Goal: Communication & Community: Participate in discussion

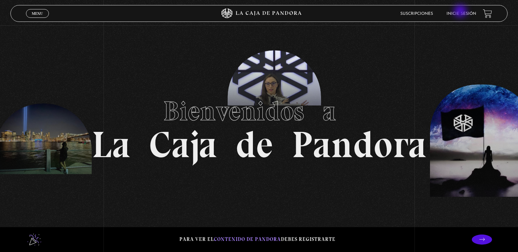
click at [461, 12] on link "Inicie sesión" at bounding box center [461, 14] width 30 height 4
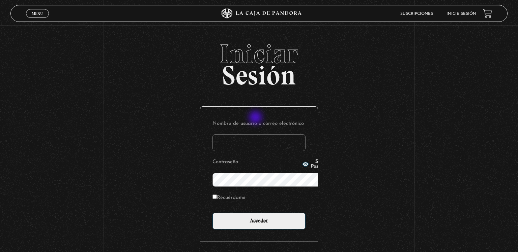
click at [256, 134] on input "Nombre de usuario o correo electrónico" at bounding box center [258, 142] width 93 height 17
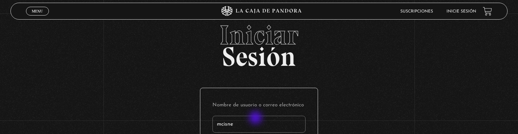
type input "mcisne"
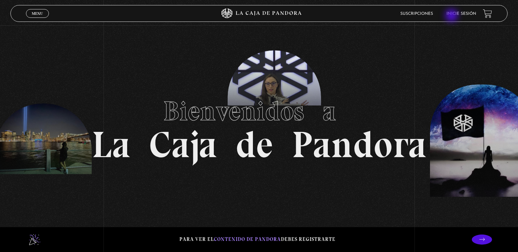
click at [452, 16] on li "Inicie sesión" at bounding box center [461, 13] width 30 height 10
click at [457, 16] on li "Inicie sesión" at bounding box center [461, 13] width 30 height 10
click at [457, 11] on li "Inicie sesión" at bounding box center [461, 13] width 30 height 10
click at [479, 238] on icon at bounding box center [482, 240] width 6 height 6
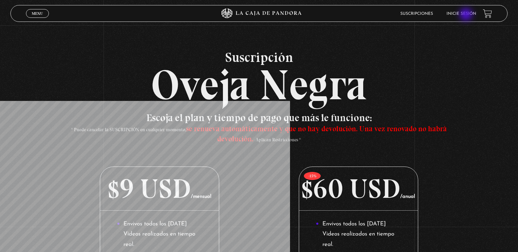
click at [466, 15] on link "Inicie sesión" at bounding box center [461, 14] width 30 height 4
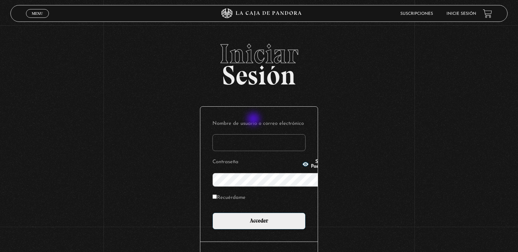
click at [254, 134] on input "Nombre de usuario o correo electrónico" at bounding box center [258, 142] width 93 height 17
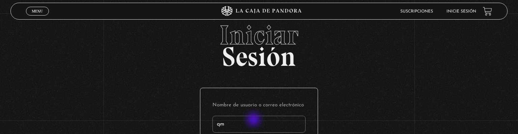
type input "q"
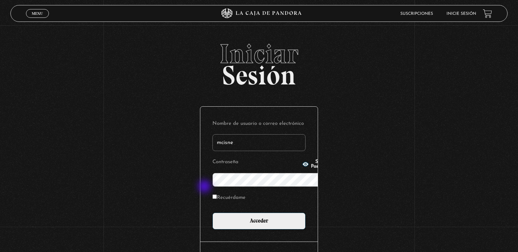
click at [212, 193] on label "Recuérdame" at bounding box center [228, 198] width 33 height 10
type input "mcisne"
click at [212, 195] on input "Recuérdame" at bounding box center [214, 197] width 4 height 4
checkbox input "true"
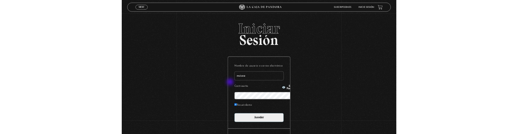
scroll to position [8, 0]
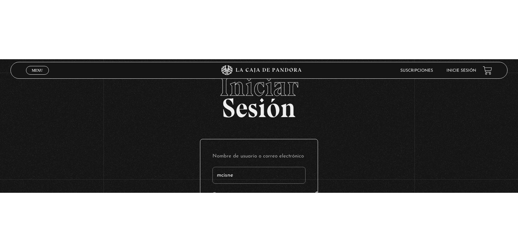
scroll to position [0, 0]
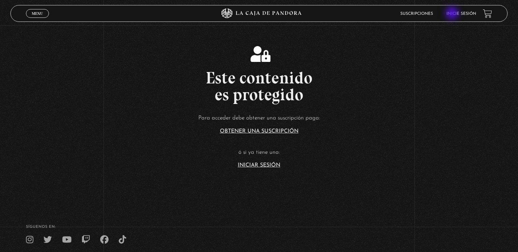
click at [452, 14] on link "Inicie sesión" at bounding box center [461, 14] width 30 height 4
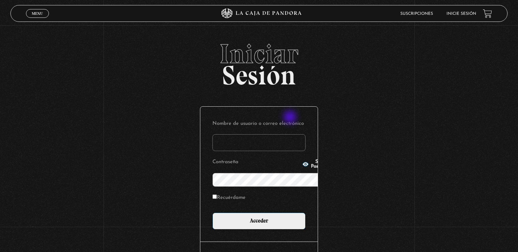
click at [291, 134] on input "Nombre de usuario o correo electrónico" at bounding box center [258, 142] width 93 height 17
click at [222, 134] on input "Mmmm cisne" at bounding box center [258, 142] width 93 height 17
click at [212, 134] on input "M cisne" at bounding box center [258, 142] width 93 height 17
type input "mcisne"
click at [302, 166] on icon "button" at bounding box center [305, 164] width 6 height 4
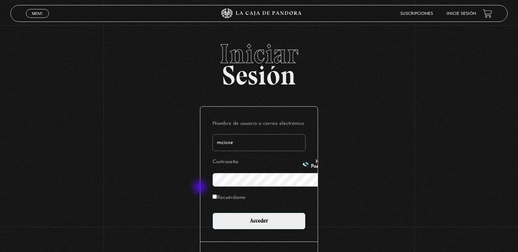
click at [212, 195] on input "Recuérdame" at bounding box center [214, 197] width 4 height 4
checkbox input "true"
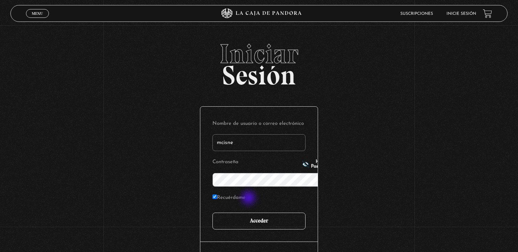
click at [249, 213] on input "Acceder" at bounding box center [258, 221] width 93 height 17
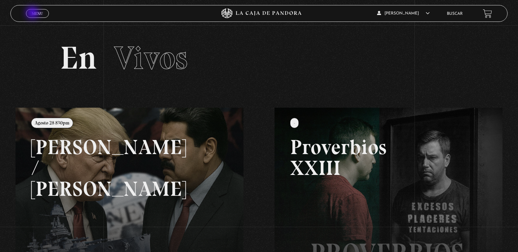
click at [33, 13] on span "Menu" at bounding box center [37, 13] width 11 height 4
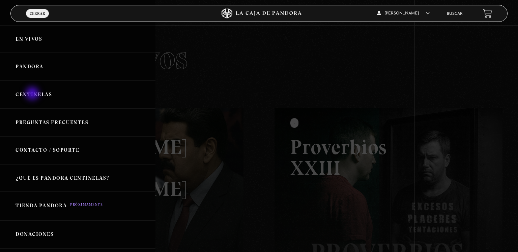
click at [33, 94] on link "Centinelas" at bounding box center [77, 95] width 155 height 28
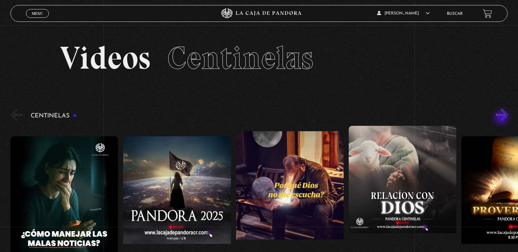
click at [502, 118] on button "»" at bounding box center [502, 115] width 12 height 12
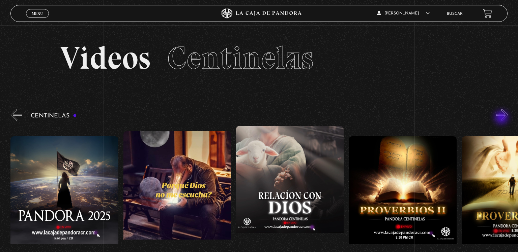
click at [502, 118] on button "»" at bounding box center [502, 115] width 12 height 12
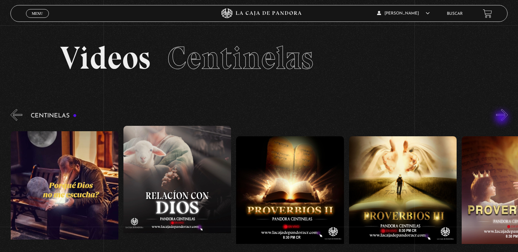
click at [502, 118] on button "»" at bounding box center [502, 115] width 12 height 12
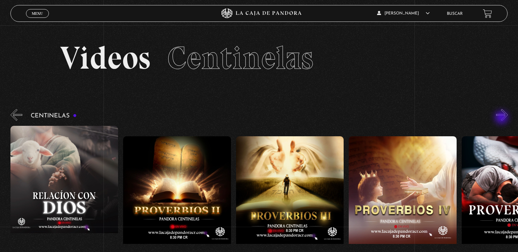
click at [502, 118] on button "»" at bounding box center [502, 115] width 12 height 12
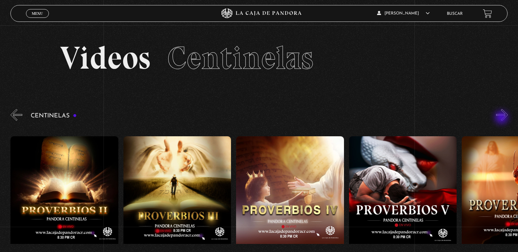
click at [502, 118] on button "»" at bounding box center [502, 115] width 12 height 12
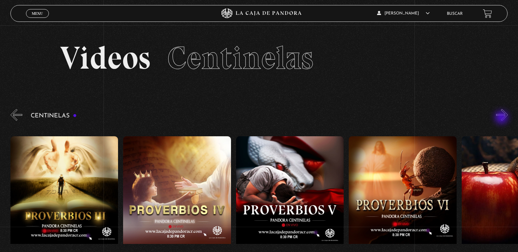
click at [502, 118] on button "»" at bounding box center [502, 115] width 12 height 12
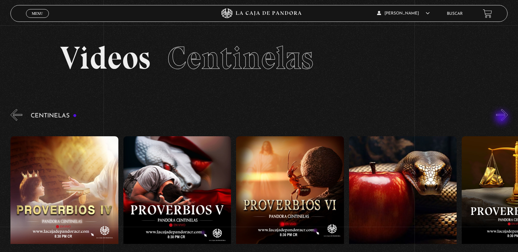
scroll to position [0, 676]
click at [502, 118] on button "»" at bounding box center [502, 115] width 12 height 12
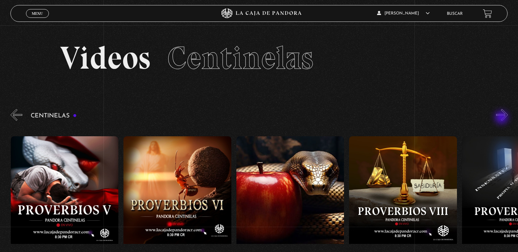
click at [502, 118] on button "»" at bounding box center [502, 115] width 12 height 12
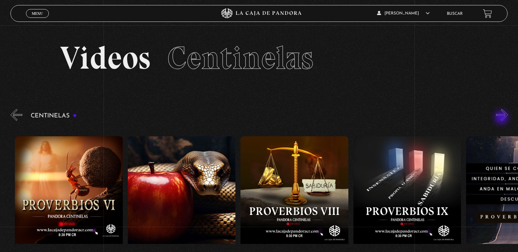
scroll to position [0, 902]
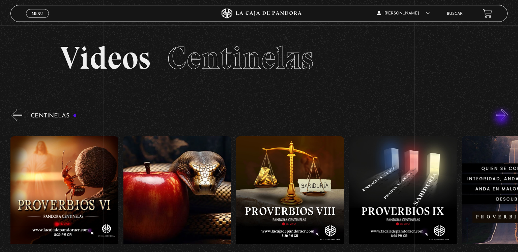
click at [502, 118] on button "»" at bounding box center [502, 115] width 12 height 12
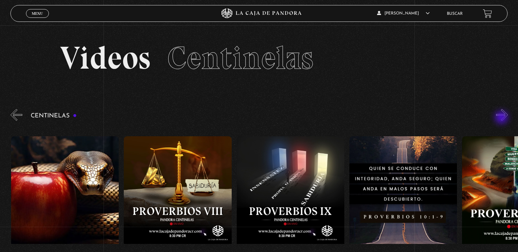
scroll to position [0, 1014]
click at [502, 118] on button "»" at bounding box center [502, 115] width 12 height 12
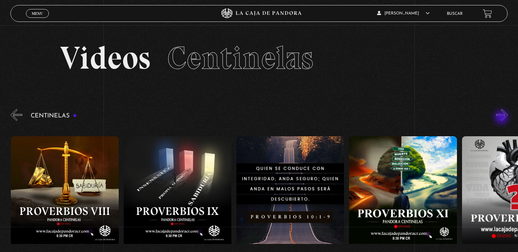
scroll to position [0, 1127]
click at [502, 118] on button "»" at bounding box center [502, 115] width 12 height 12
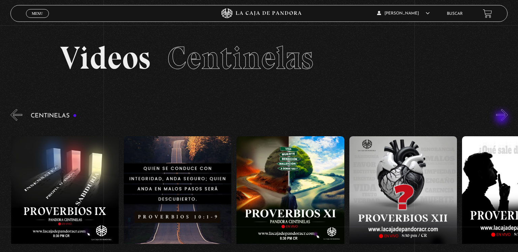
scroll to position [0, 1240]
click at [502, 118] on button "»" at bounding box center [502, 115] width 12 height 12
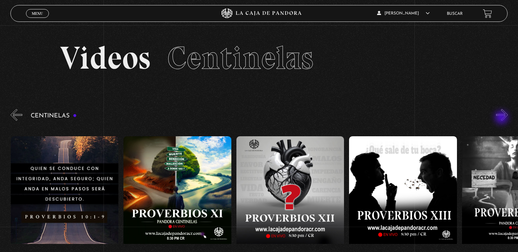
click at [502, 118] on button "»" at bounding box center [502, 115] width 12 height 12
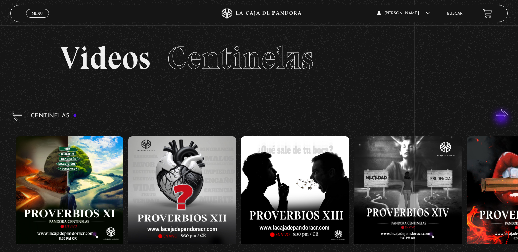
scroll to position [0, 1465]
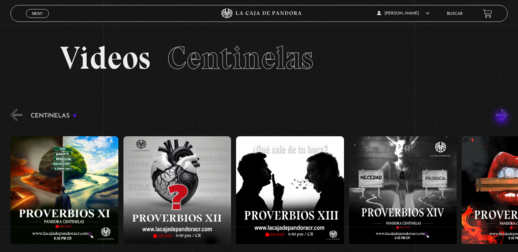
click at [502, 118] on button "»" at bounding box center [502, 115] width 12 height 12
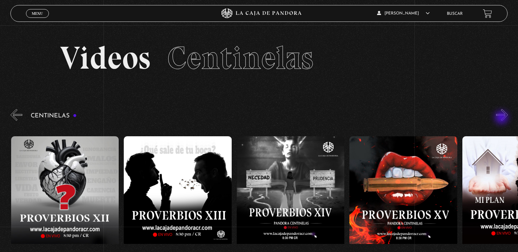
scroll to position [0, 1578]
click at [502, 118] on button "»" at bounding box center [502, 115] width 12 height 12
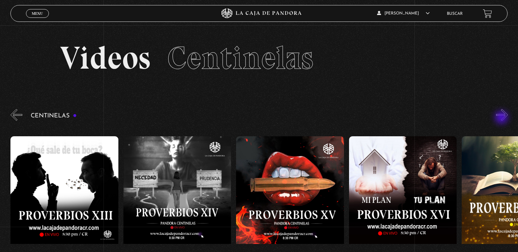
scroll to position [0, 1691]
click at [502, 118] on button "»" at bounding box center [502, 115] width 12 height 12
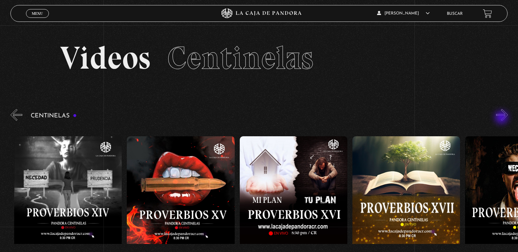
scroll to position [0, 1803]
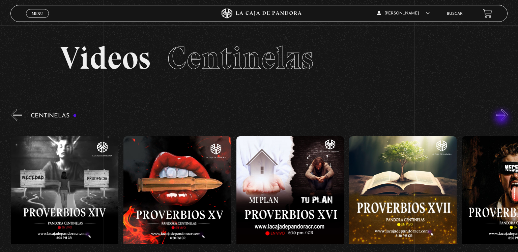
click at [502, 118] on button "»" at bounding box center [502, 115] width 12 height 12
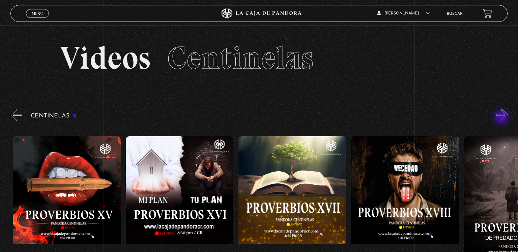
scroll to position [0, 1916]
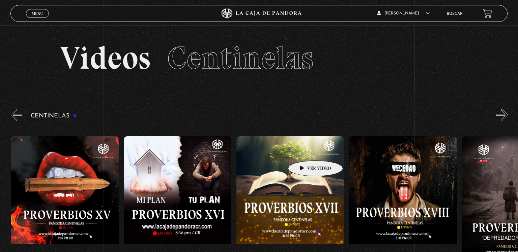
click at [305, 151] on figure at bounding box center [290, 197] width 108 height 121
